Goal: Information Seeking & Learning: Learn about a topic

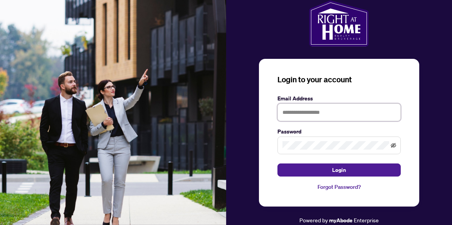
type input "**********"
click at [394, 145] on icon "eye-invisible" at bounding box center [393, 145] width 5 height 5
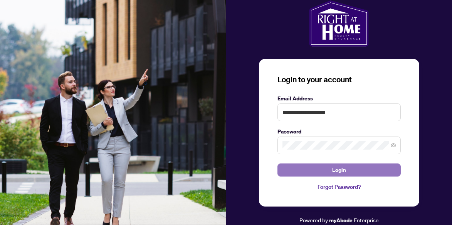
click at [338, 169] on span "Login" at bounding box center [339, 170] width 14 height 12
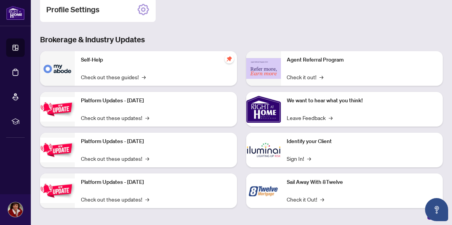
scroll to position [123, 0]
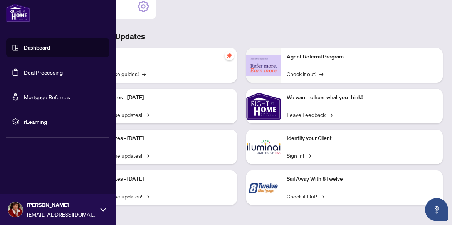
click at [42, 72] on link "Deal Processing" at bounding box center [43, 72] width 39 height 7
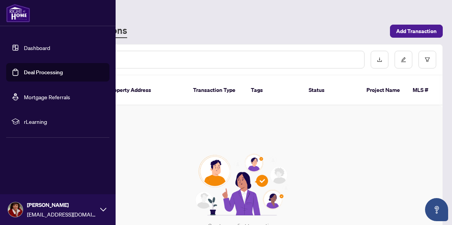
click at [32, 122] on span "rLearning" at bounding box center [64, 121] width 80 height 8
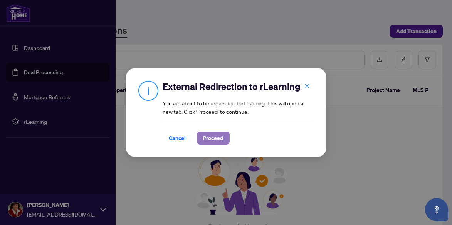
click at [207, 137] on span "Proceed" at bounding box center [213, 138] width 20 height 12
